Goal: Check status: Check status

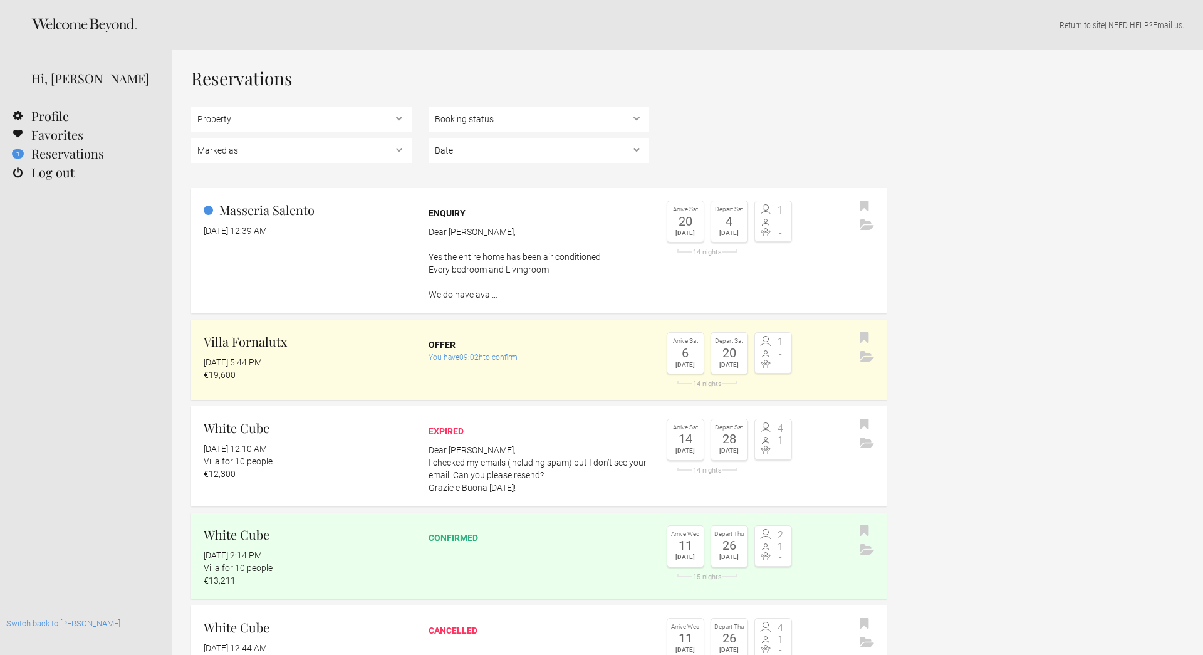
select select "EUR"
click at [333, 354] on div "Villa Fornalutx [DATE] 5:44 PM €19,600" at bounding box center [301, 356] width 221 height 49
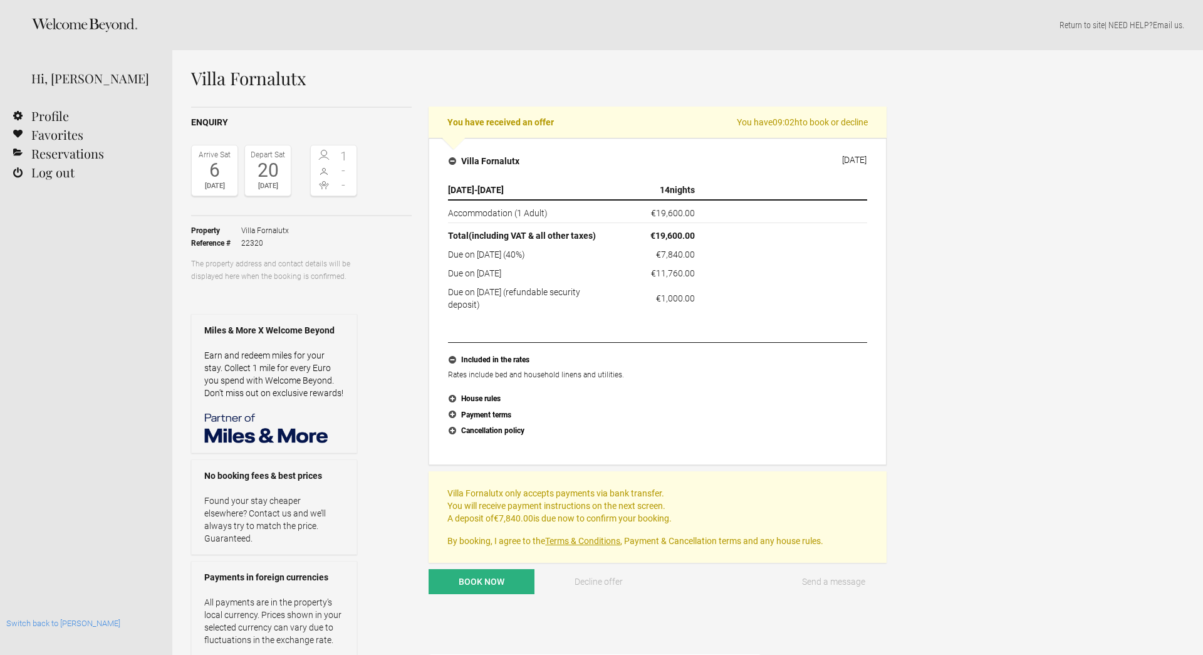
select select "EUR"
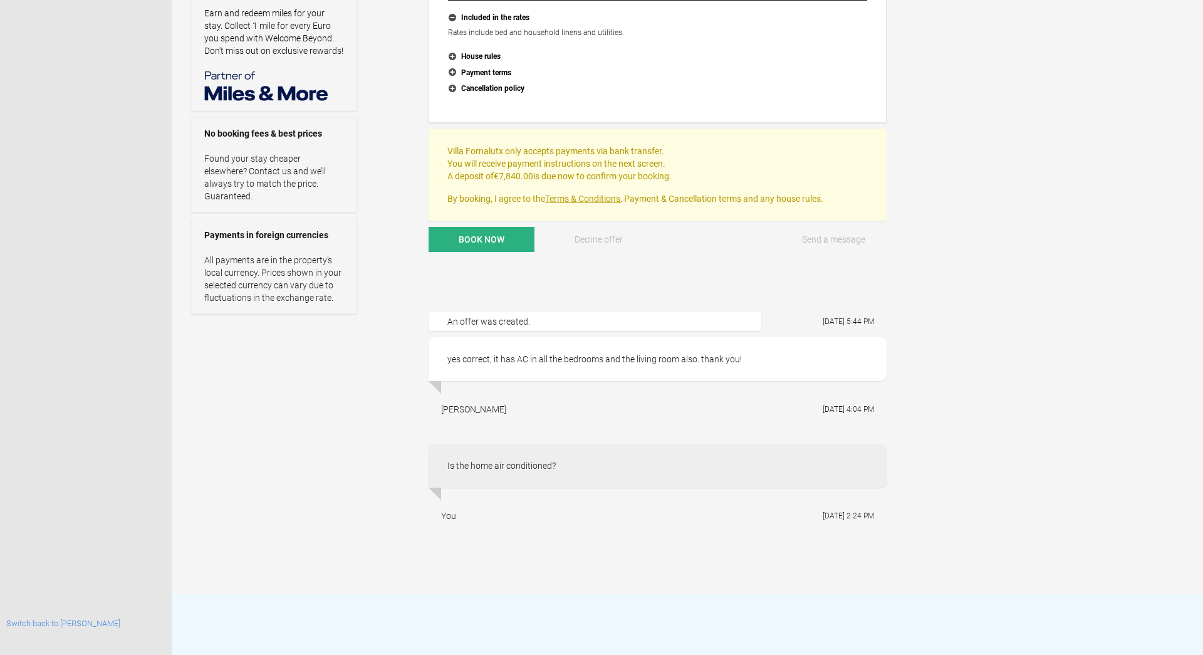
scroll to position [361, 0]
